Goal: Find specific page/section: Find specific page/section

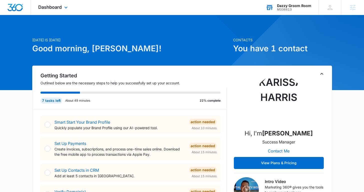
click at [285, 8] on div "M336613" at bounding box center [294, 10] width 34 height 4
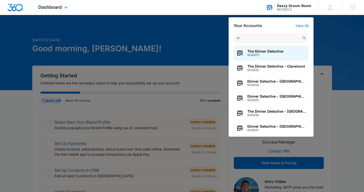
type input "d"
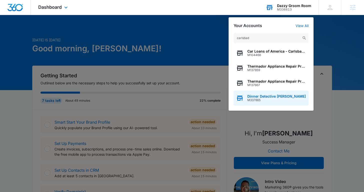
type input "carlsbad"
click at [257, 99] on span "M337865" at bounding box center [277, 100] width 59 height 4
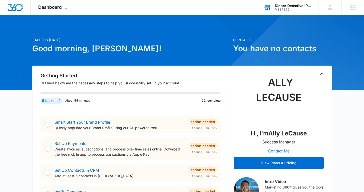
click at [47, 8] on span "Dashboard" at bounding box center [50, 7] width 24 height 5
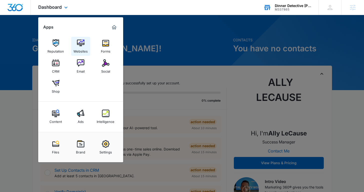
click at [87, 53] on div "Websites" at bounding box center [81, 50] width 14 height 7
